Goal: Navigation & Orientation: Find specific page/section

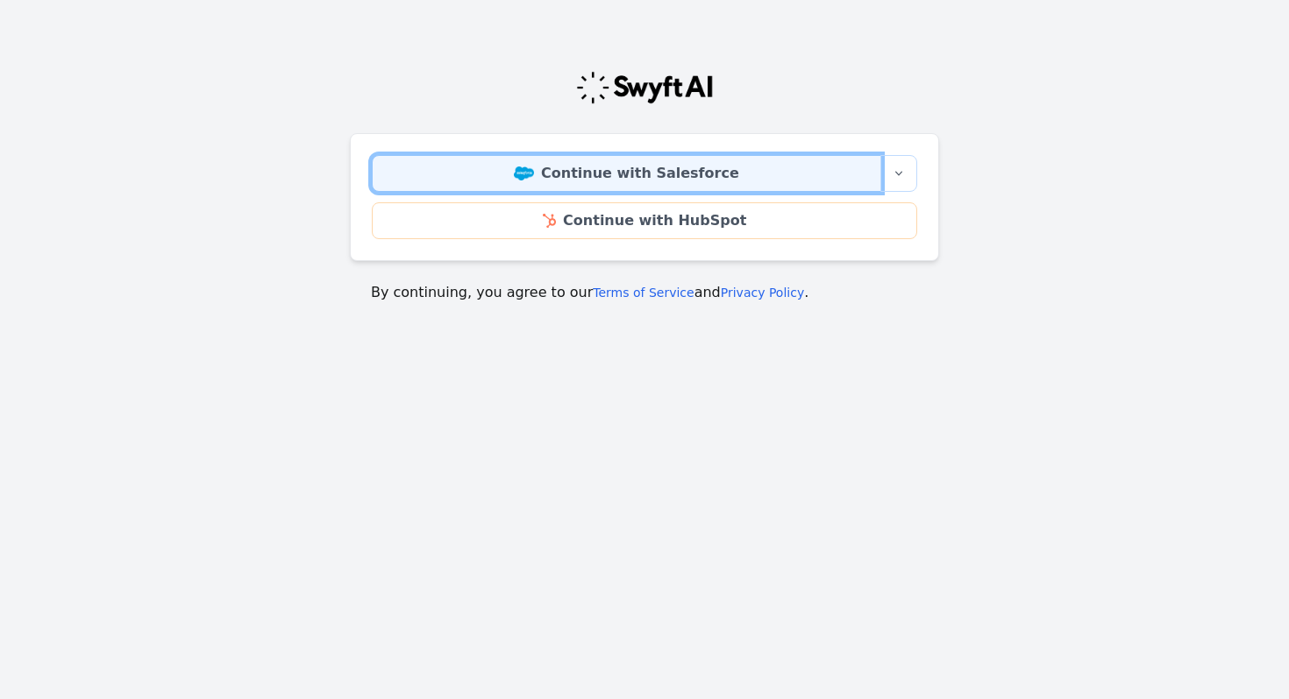
click at [656, 174] on link "Continue with Salesforce" at bounding box center [626, 173] width 509 height 37
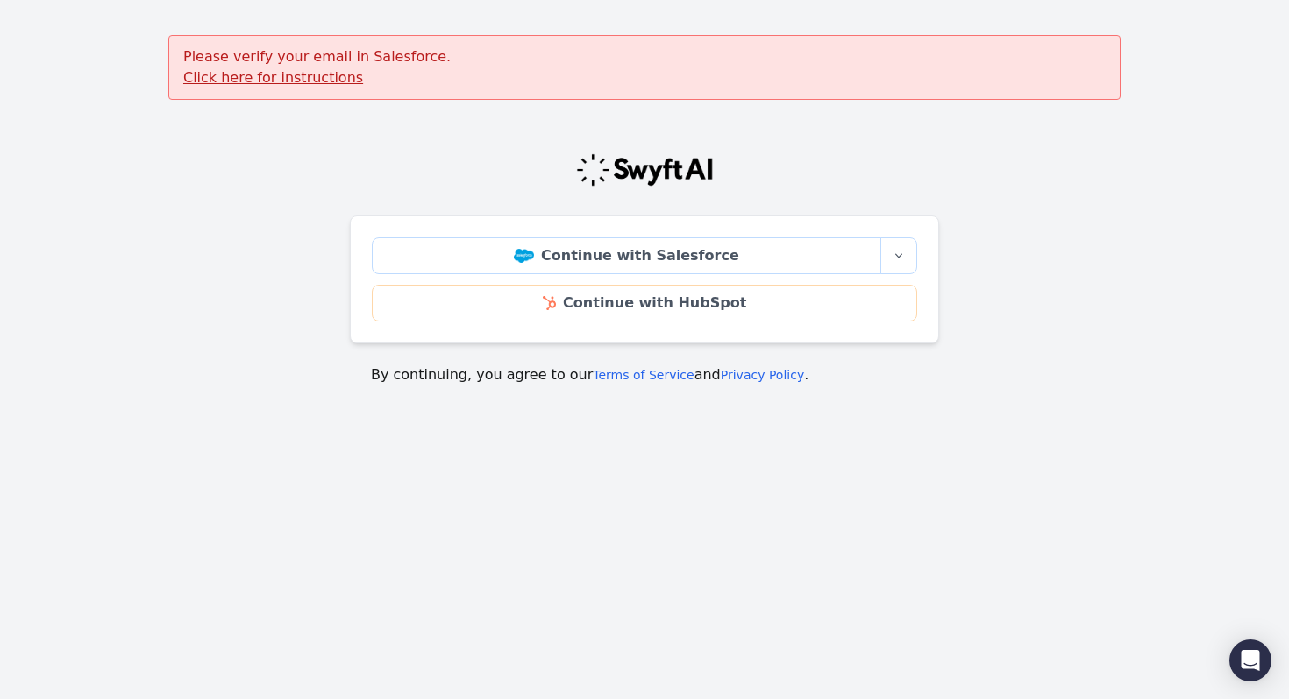
click at [244, 77] on u "Click here for instructions" at bounding box center [273, 77] width 180 height 17
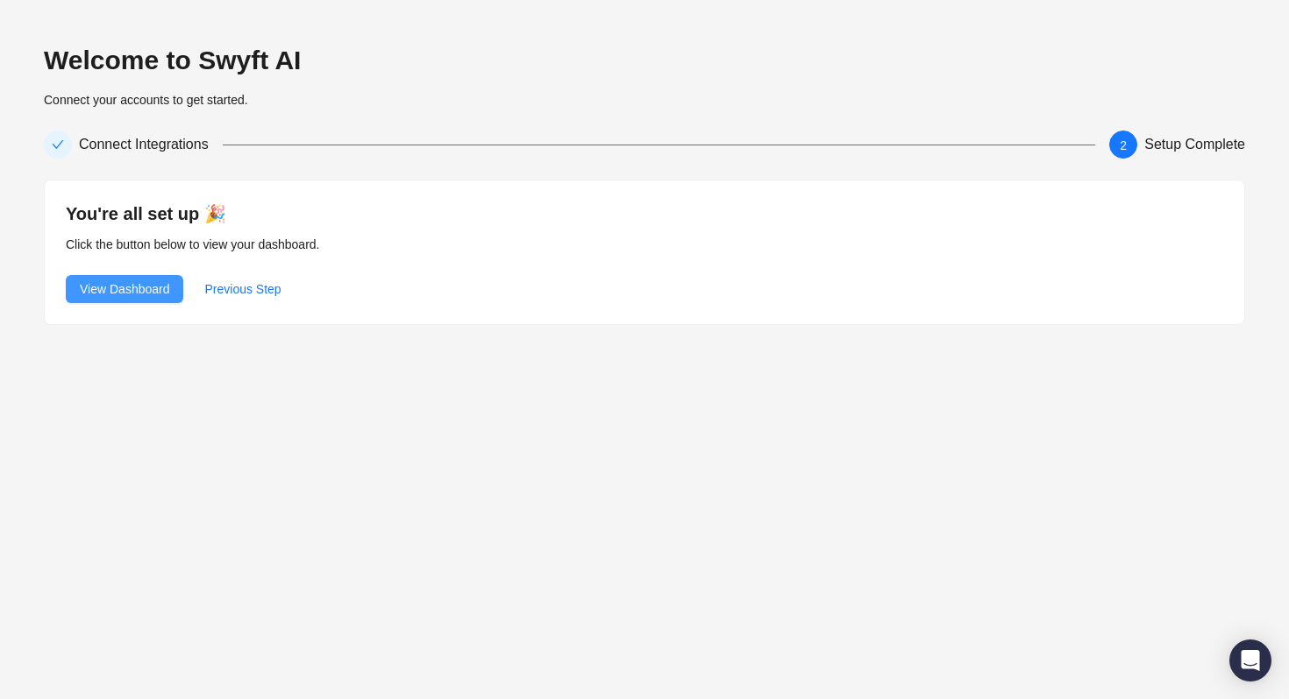
click at [96, 289] on span "View Dashboard" at bounding box center [124, 289] width 89 height 19
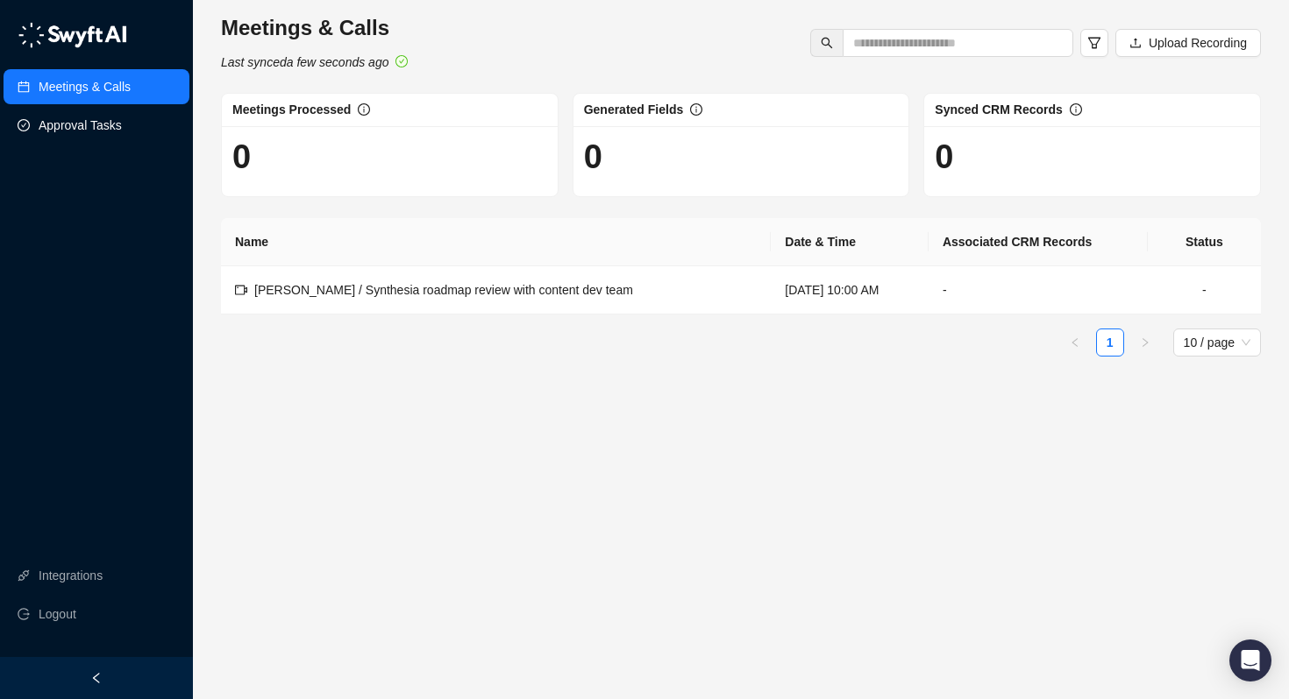
click at [92, 118] on link "Approval Tasks" at bounding box center [80, 125] width 83 height 35
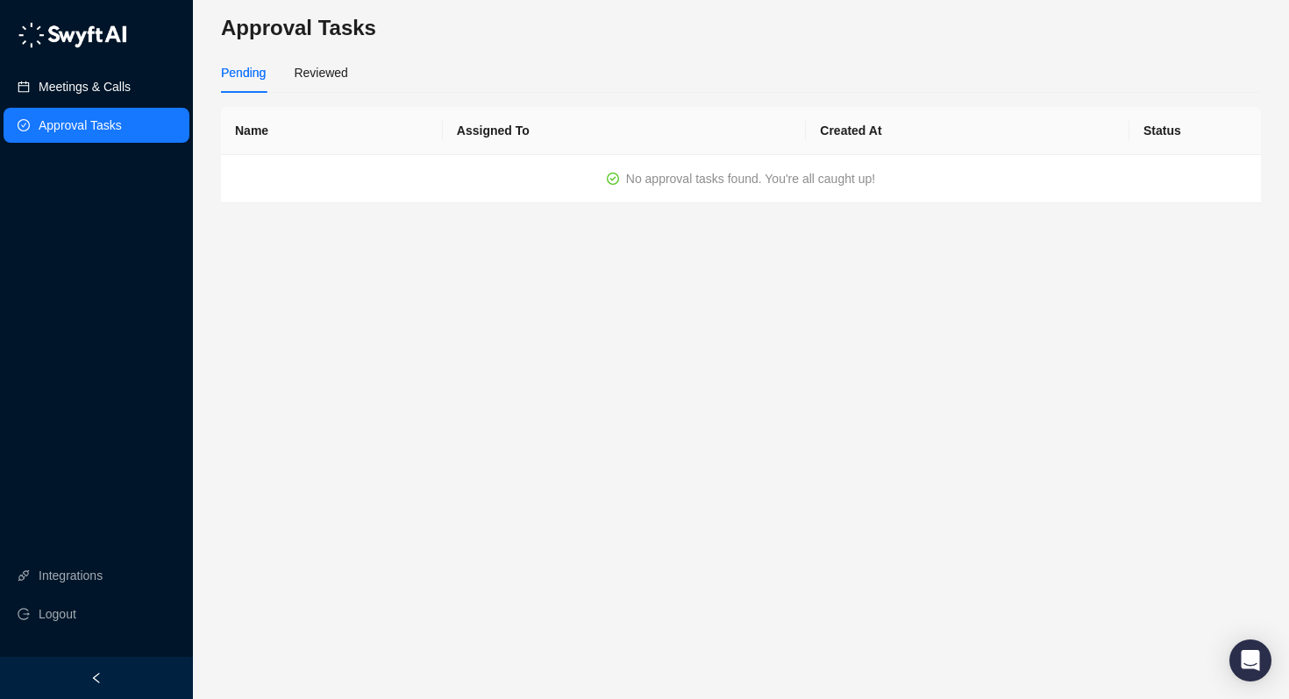
click at [126, 81] on link "Meetings & Calls" at bounding box center [85, 86] width 92 height 35
